Goal: Task Accomplishment & Management: Use online tool/utility

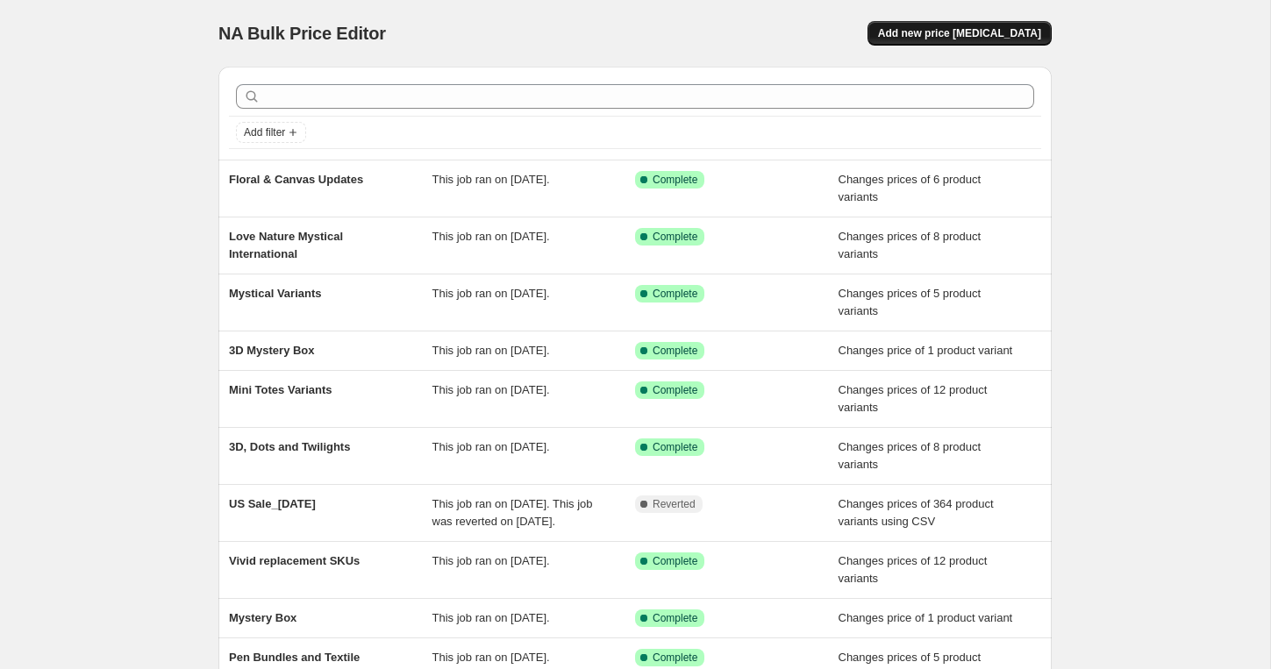
click at [1017, 42] on button "Add new price change job" at bounding box center [959, 33] width 184 height 25
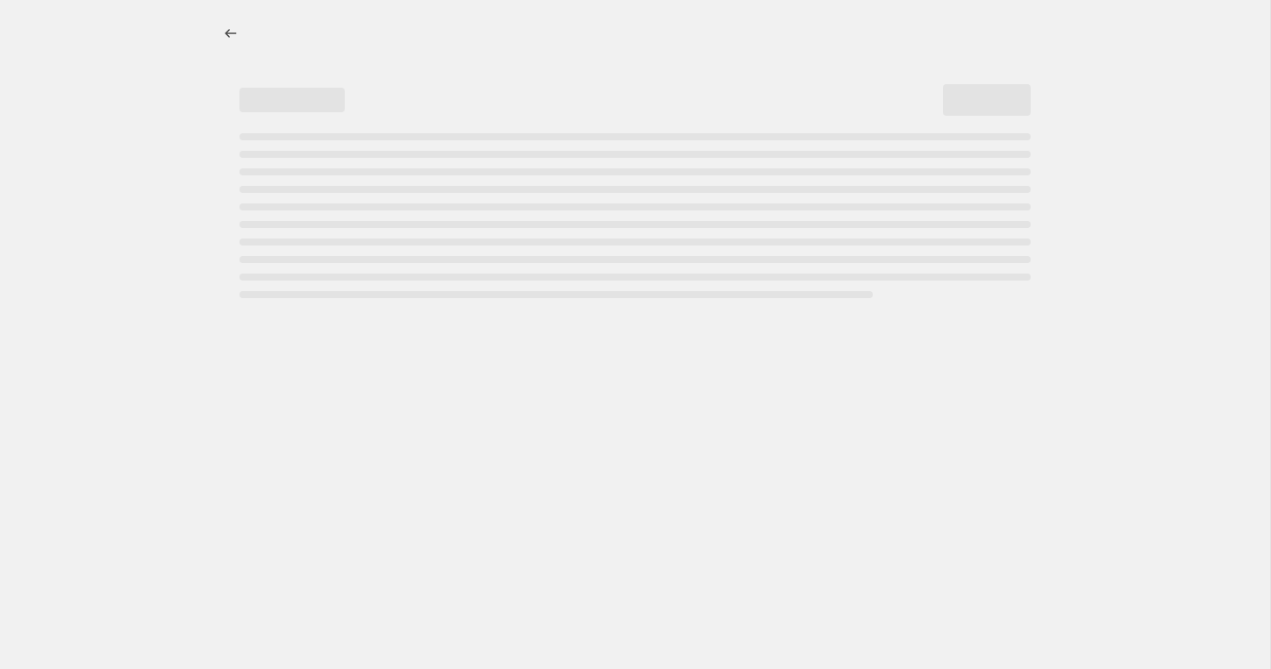
select select "percentage"
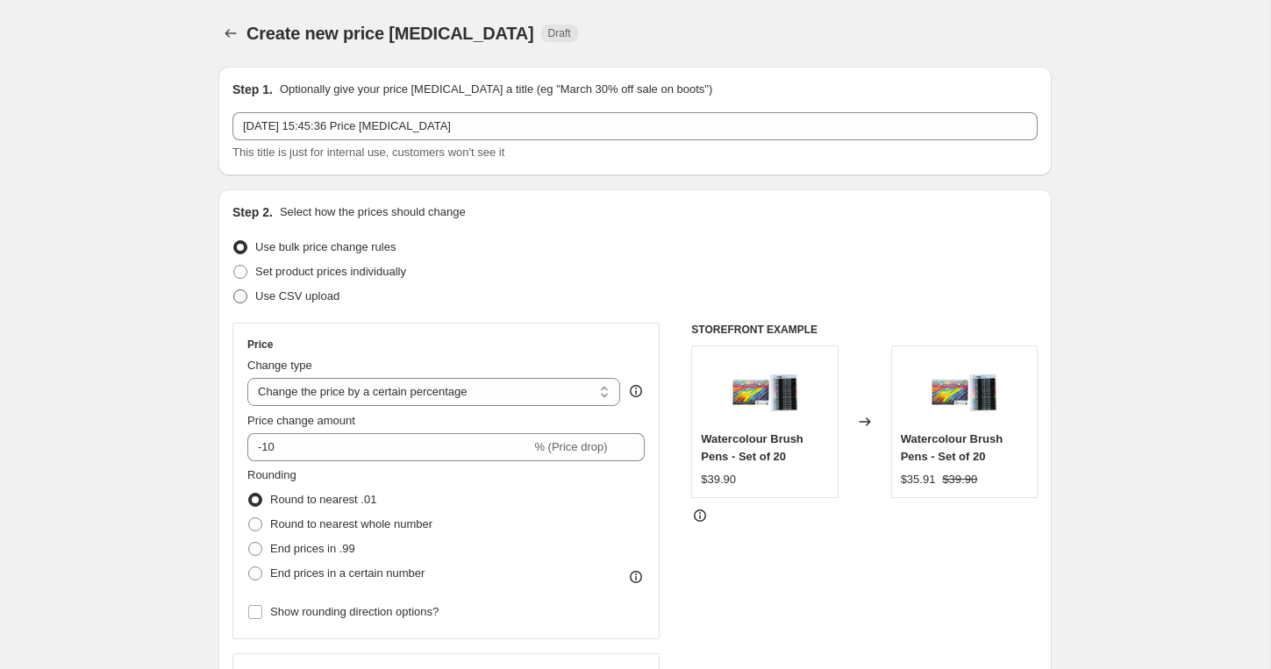
click at [323, 300] on span "Use CSV upload" at bounding box center [297, 295] width 84 height 13
click at [234, 290] on input "Use CSV upload" at bounding box center [233, 289] width 1 height 1
radio input "true"
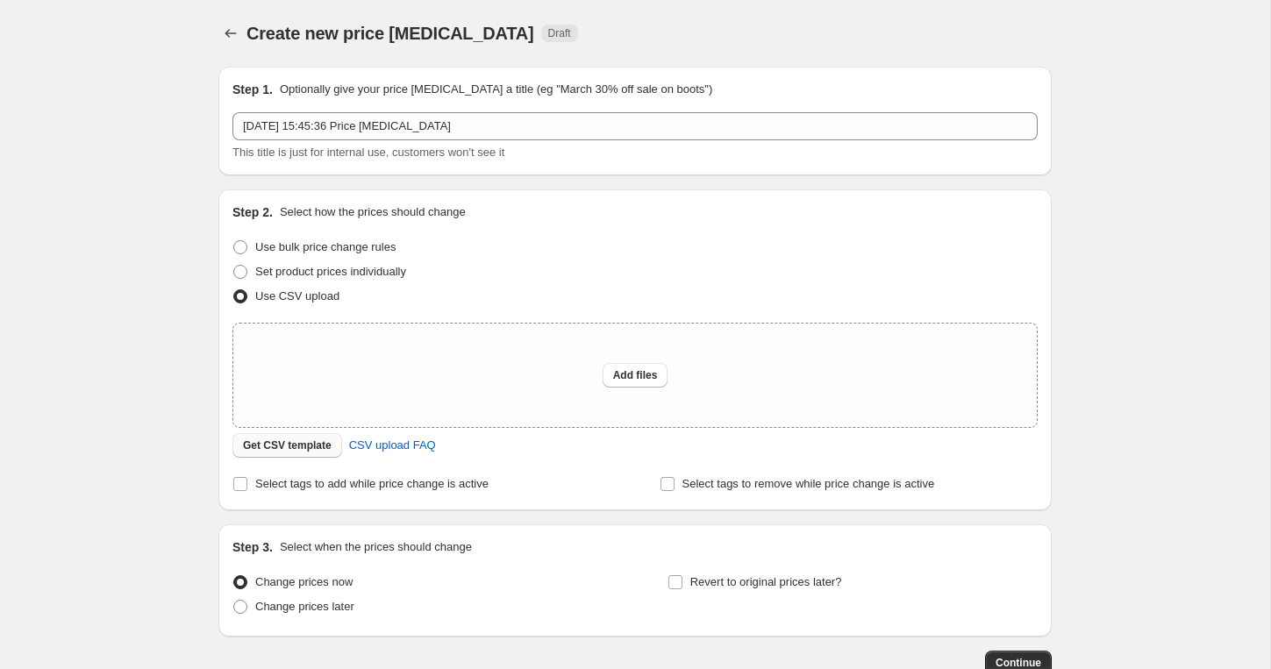
click at [295, 442] on span "Get CSV template" at bounding box center [287, 445] width 89 height 14
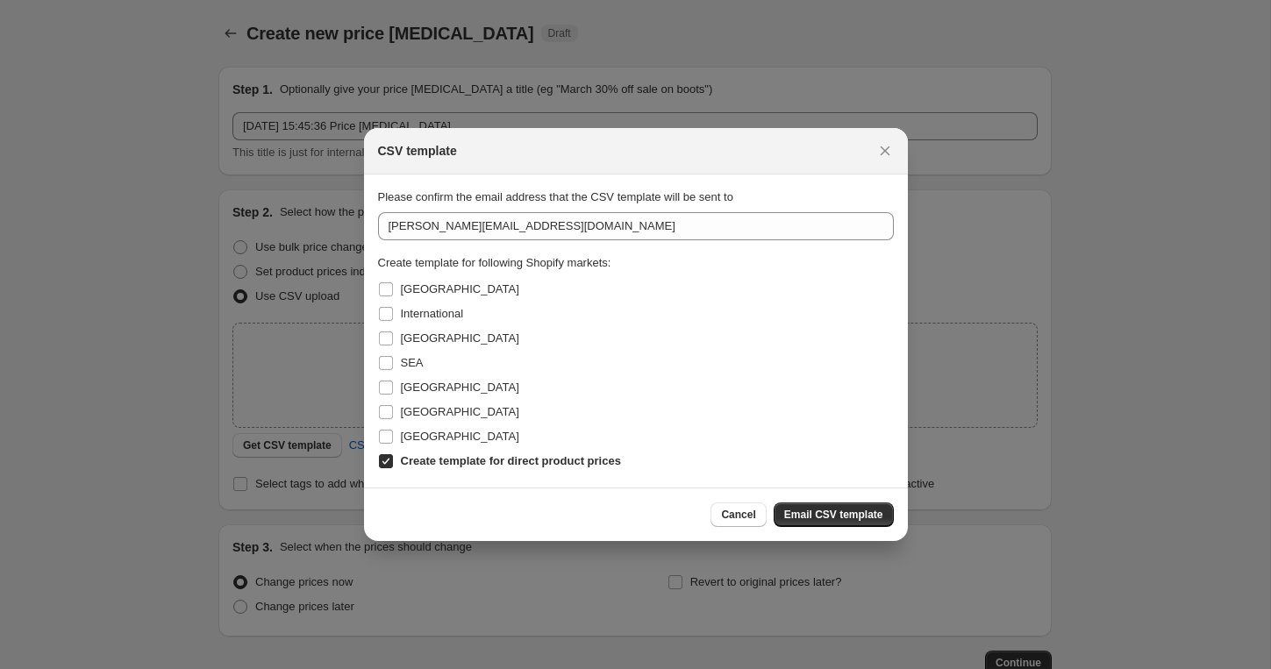
click at [390, 463] on input "Create template for direct product prices" at bounding box center [386, 461] width 14 height 14
checkbox input "false"
click at [401, 290] on span "Australia" at bounding box center [460, 288] width 118 height 13
click at [393, 290] on input "Australia" at bounding box center [386, 289] width 14 height 14
checkbox input "true"
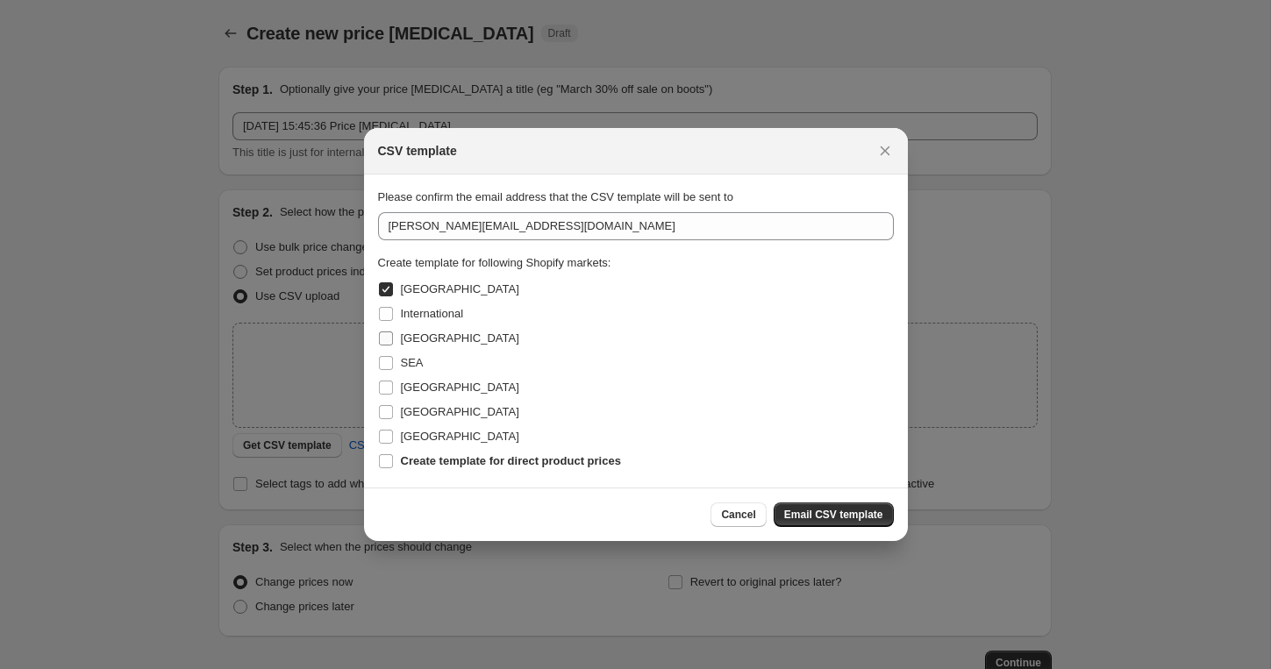
click at [401, 339] on span "New Zealand" at bounding box center [460, 337] width 118 height 13
click at [393, 339] on input "New Zealand" at bounding box center [386, 338] width 14 height 14
checkbox input "true"
click at [395, 414] on label "USA" at bounding box center [448, 412] width 141 height 25
click at [393, 414] on input "USA" at bounding box center [386, 412] width 14 height 14
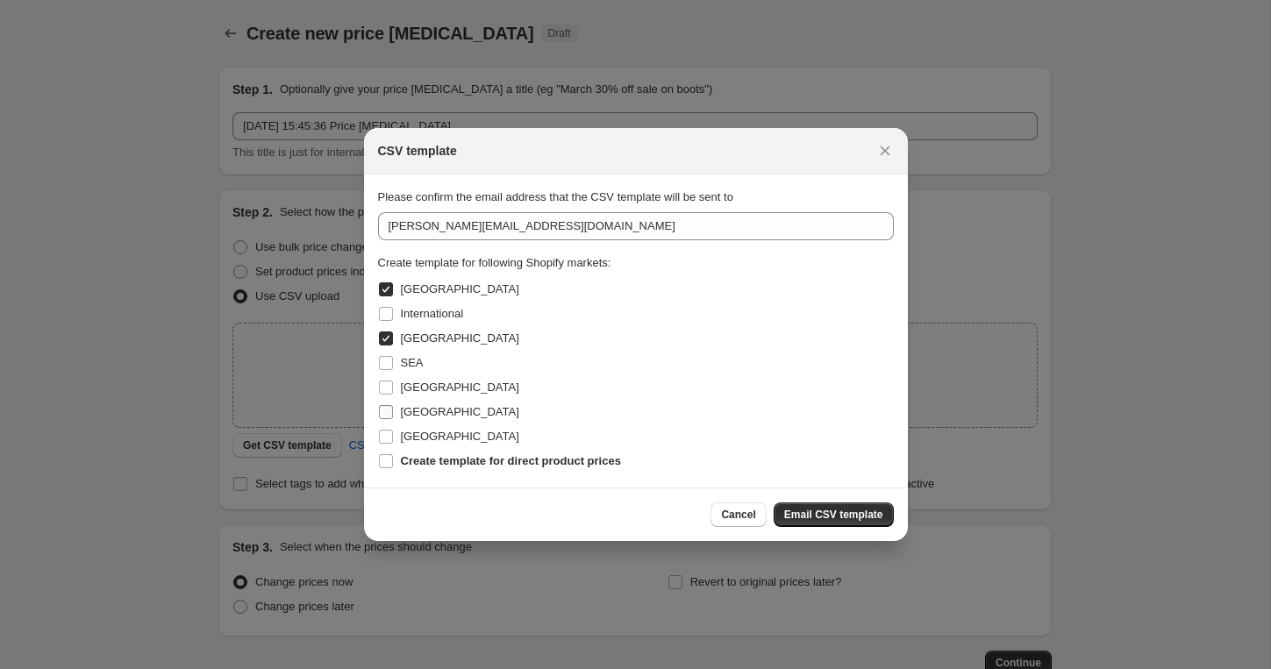
checkbox input "true"
click at [395, 437] on label "United Kingdom" at bounding box center [448, 436] width 141 height 25
click at [393, 437] on input "United Kingdom" at bounding box center [386, 437] width 14 height 14
checkbox input "true"
click at [853, 517] on span "Email CSV template" at bounding box center [833, 515] width 99 height 14
